Goal: Find specific page/section: Find specific page/section

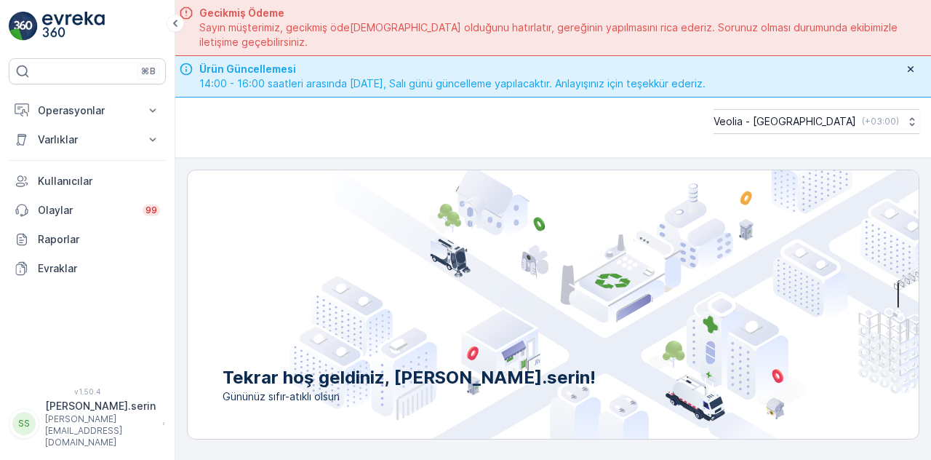
click at [912, 67] on icon "button" at bounding box center [911, 69] width 12 height 12
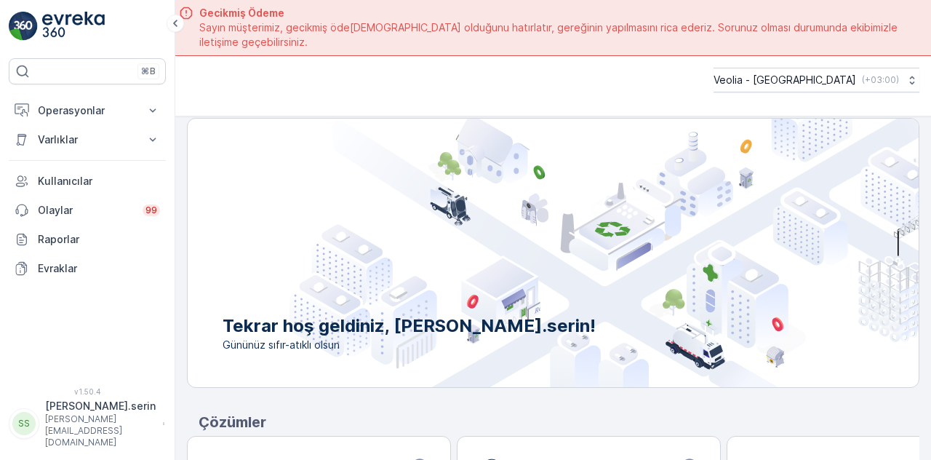
scroll to position [9, 0]
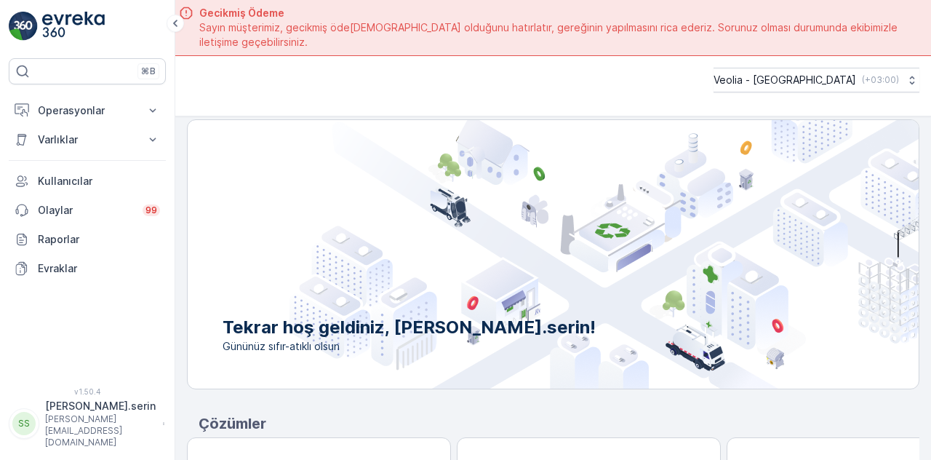
click at [158, 108] on icon at bounding box center [153, 110] width 15 height 15
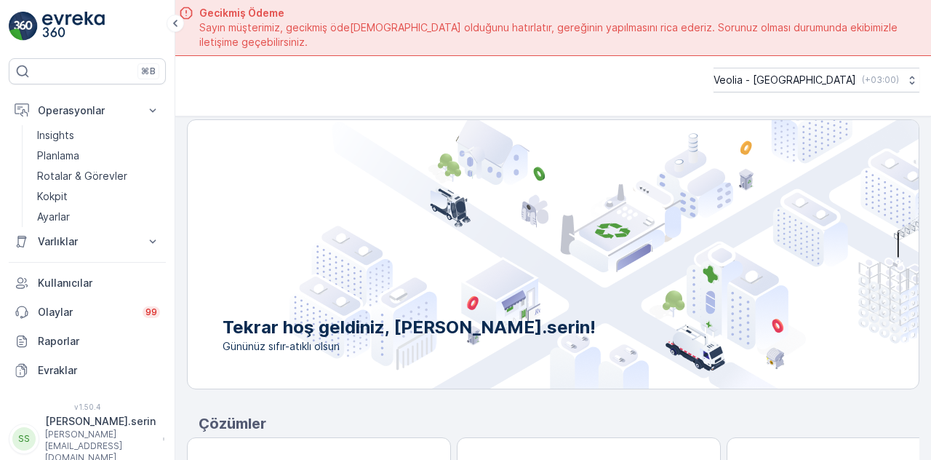
click at [111, 154] on link "Planlama" at bounding box center [98, 156] width 135 height 20
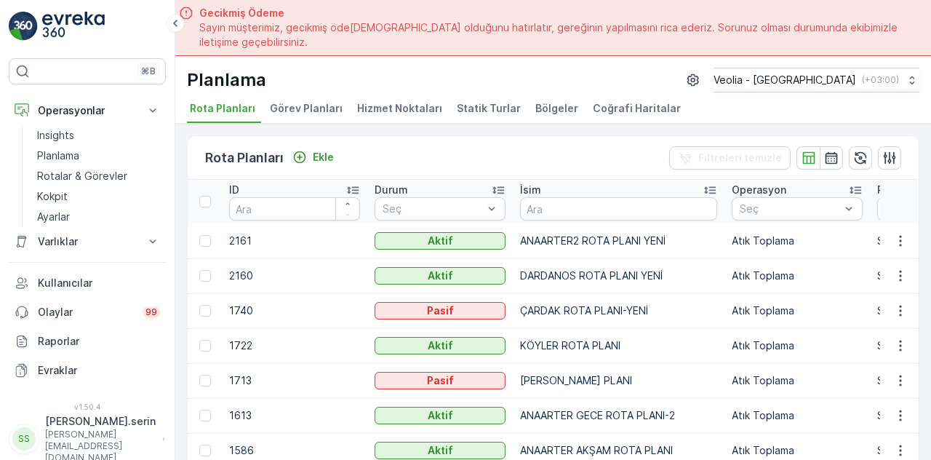
click at [402, 114] on span "Hizmet Noktaları" at bounding box center [399, 108] width 85 height 15
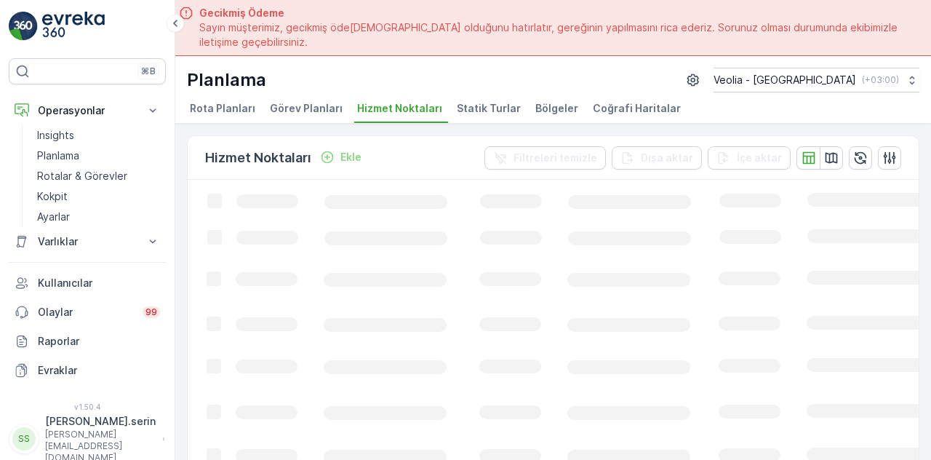
click at [825, 156] on icon "button" at bounding box center [832, 158] width 15 height 15
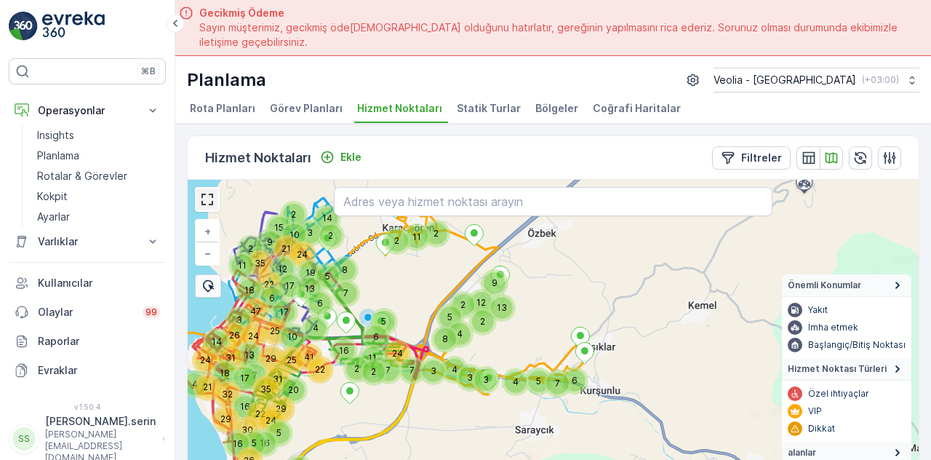
click at [201, 194] on div "+ −" at bounding box center [204, 223] width 32 height 86
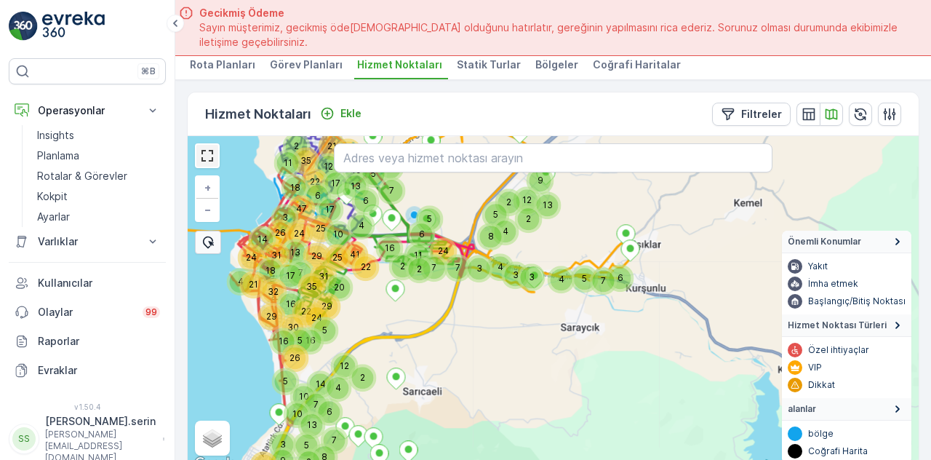
click at [202, 153] on link at bounding box center [207, 156] width 22 height 22
